Goal: Task Accomplishment & Management: Manage account settings

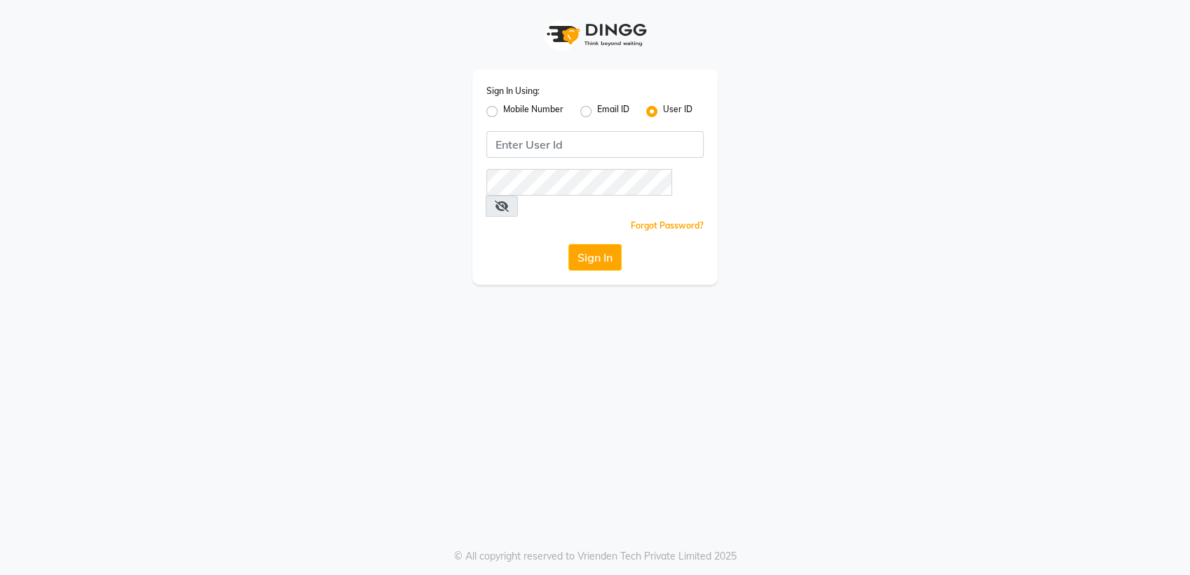
click at [503, 111] on label "Mobile Number" at bounding box center [533, 111] width 60 height 17
click at [503, 111] on input "Mobile Number" at bounding box center [507, 107] width 9 height 9
radio input "true"
radio input "false"
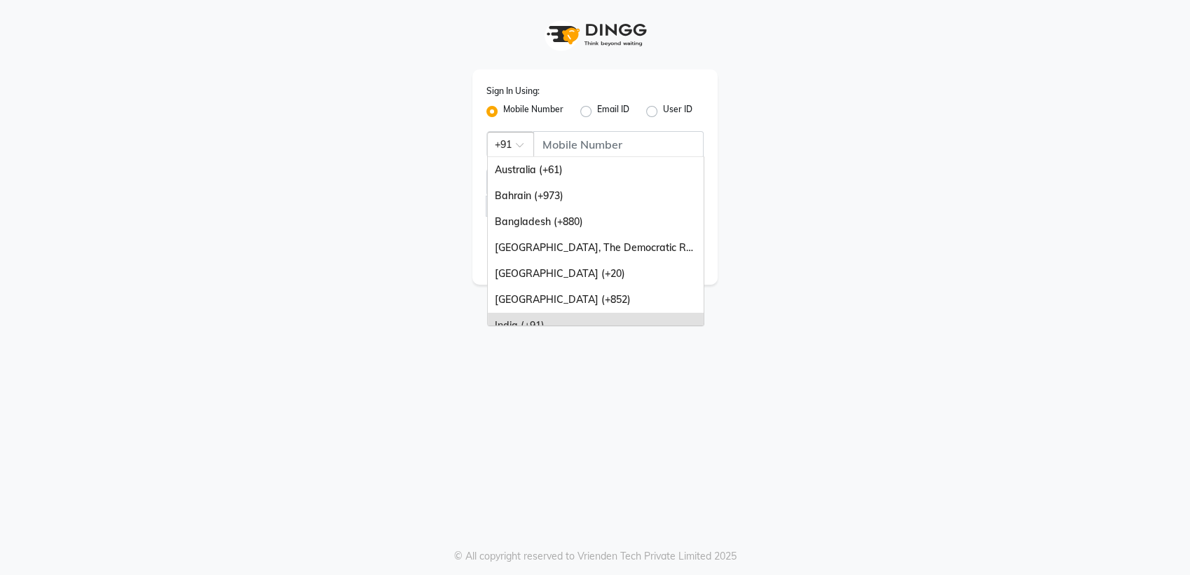
click at [519, 144] on span at bounding box center [525, 149] width 18 height 15
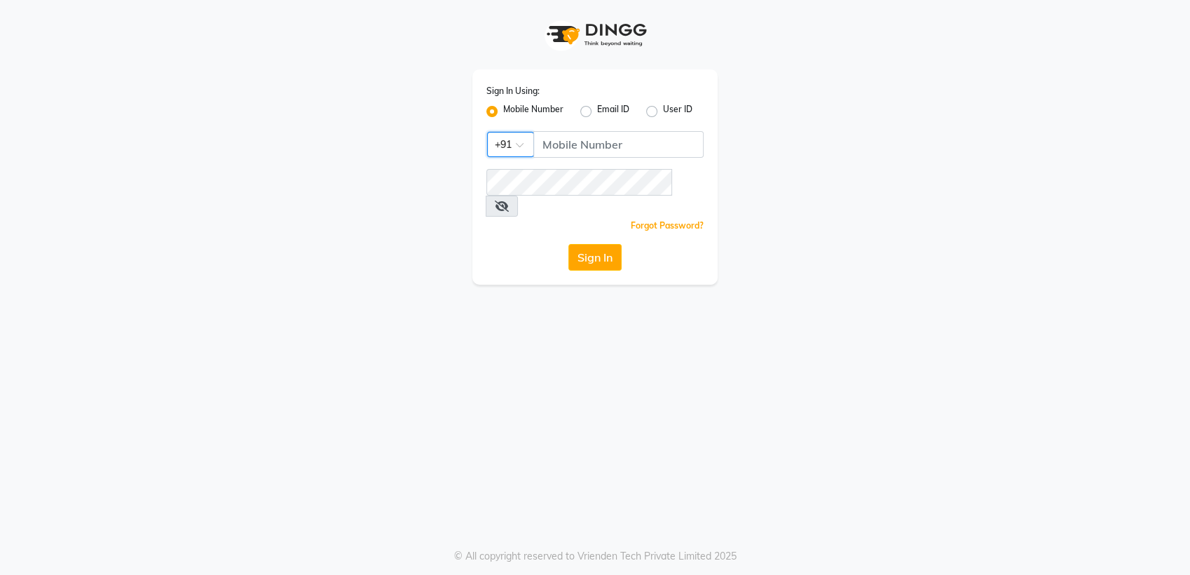
click at [516, 144] on span at bounding box center [525, 149] width 18 height 15
type input "3"
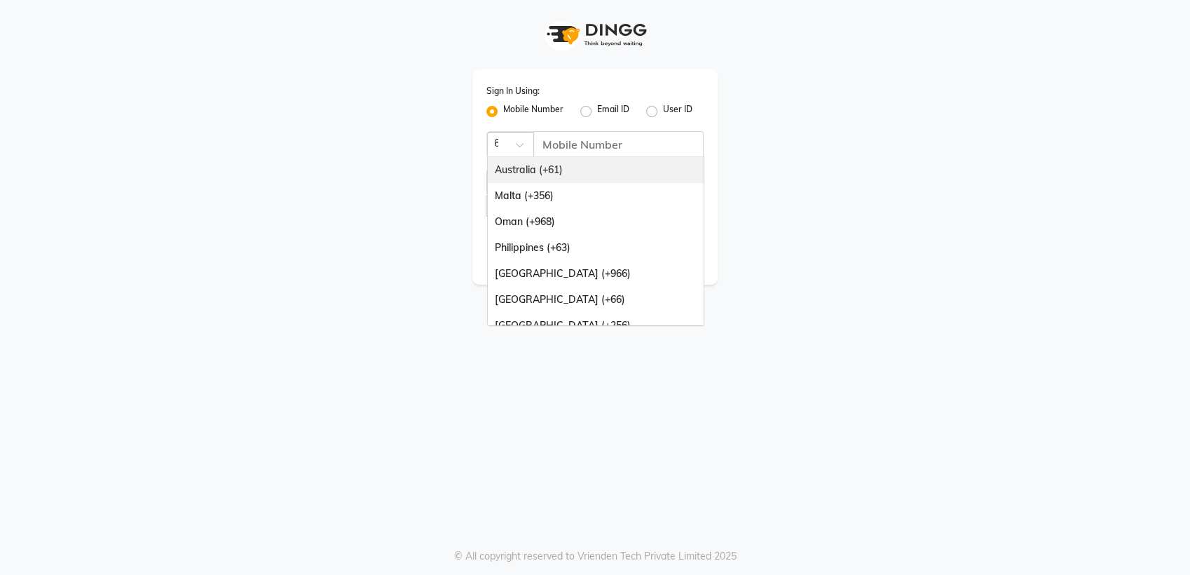
type input "63"
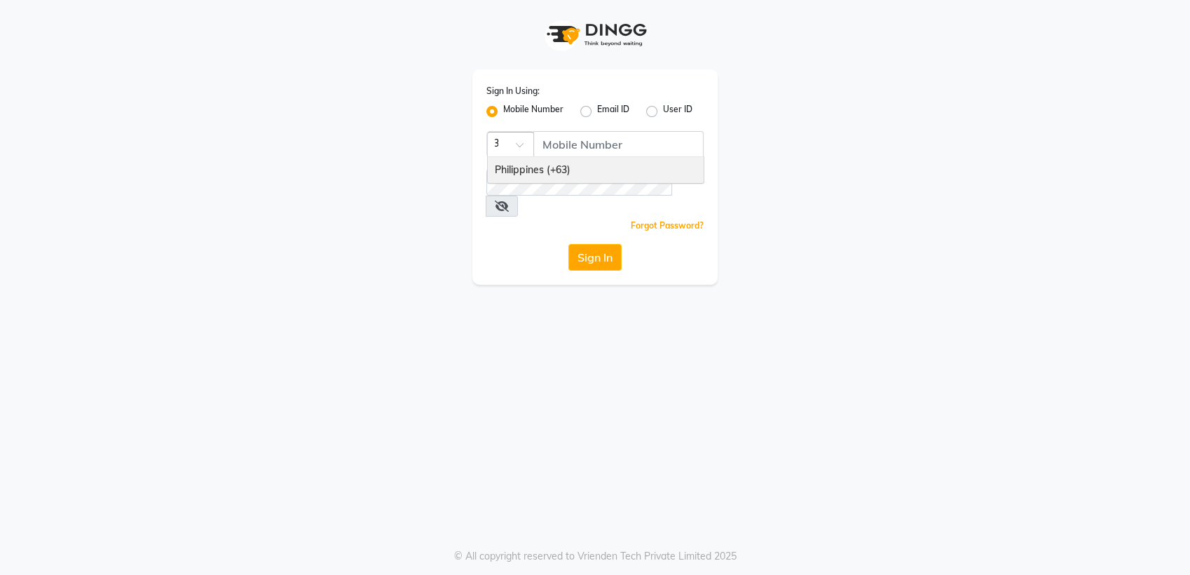
click at [604, 168] on div "Philippines (+63)" at bounding box center [596, 170] width 216 height 26
click at [604, 244] on button "Sign In" at bounding box center [595, 257] width 53 height 27
click at [638, 150] on input "Username" at bounding box center [618, 144] width 170 height 27
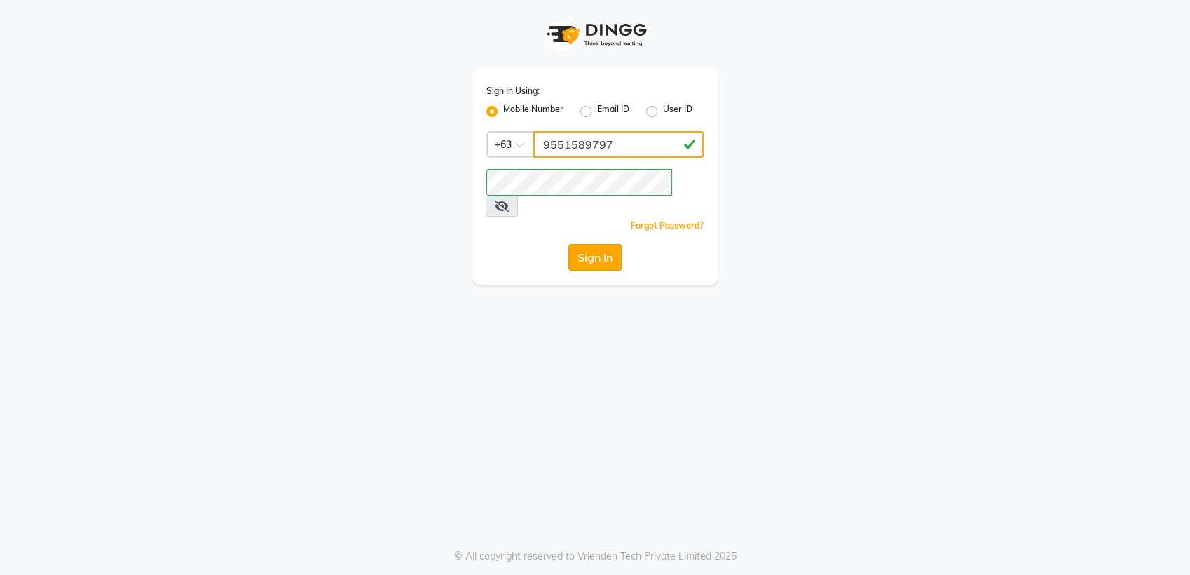
type input "9551589797"
click at [604, 244] on button "Sign In" at bounding box center [595, 257] width 53 height 27
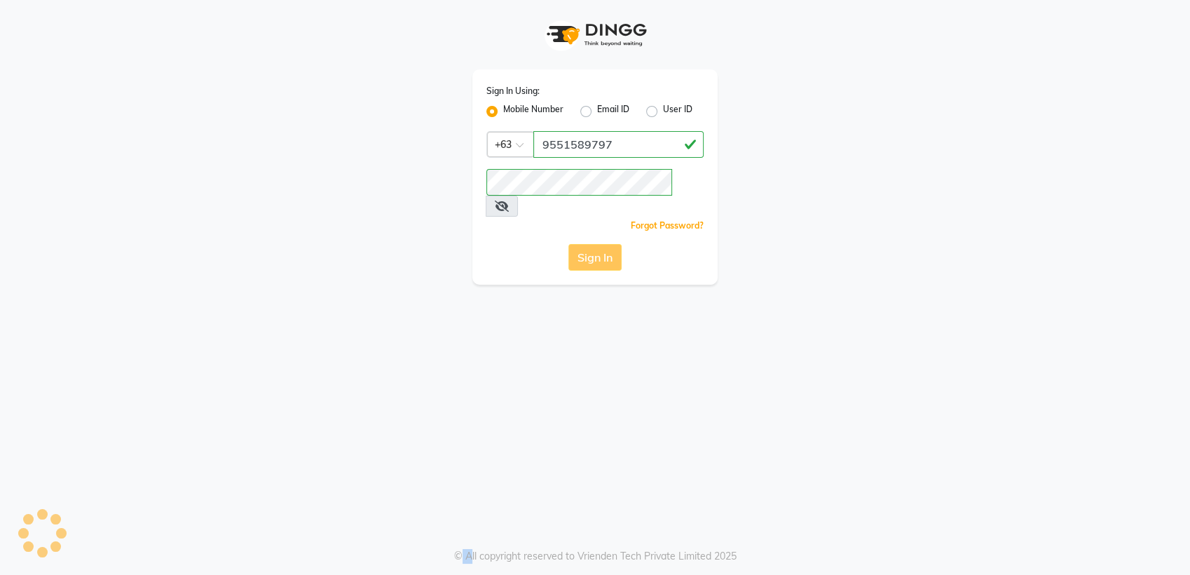
click at [604, 244] on div "Sign In" at bounding box center [595, 257] width 217 height 27
